Goal: Task Accomplishment & Management: Use online tool/utility

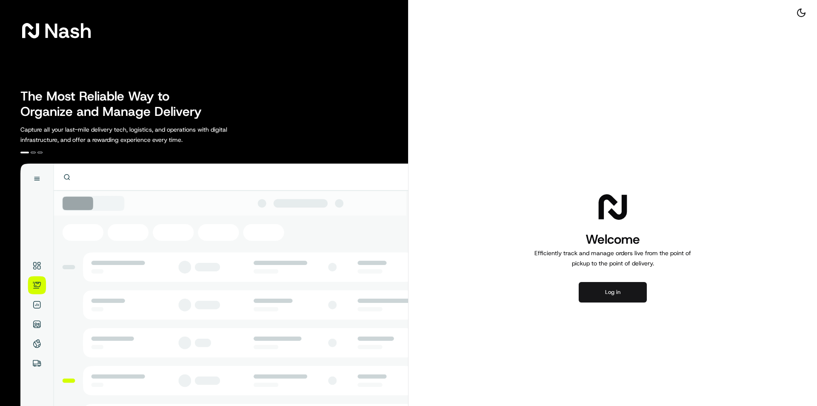
click at [615, 295] on button "Log in" at bounding box center [613, 292] width 68 height 20
click at [619, 290] on button "Log in" at bounding box center [613, 292] width 68 height 20
